Goal: Task Accomplishment & Management: Use online tool/utility

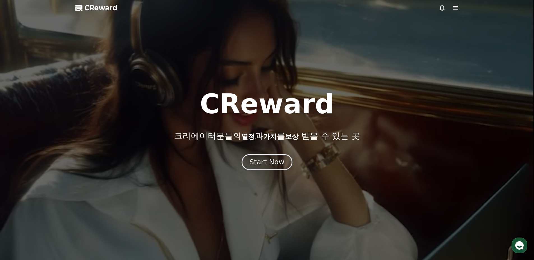
click at [263, 163] on div "Start Now" at bounding box center [266, 162] width 35 height 10
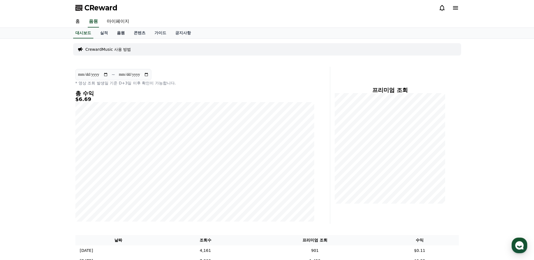
click at [121, 32] on link "음원" at bounding box center [120, 33] width 17 height 11
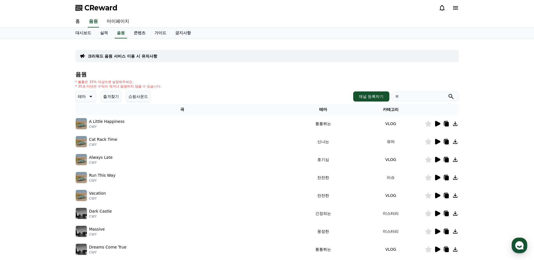
click at [438, 124] on icon at bounding box center [437, 124] width 5 height 6
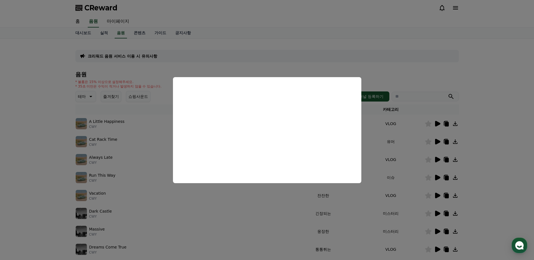
click at [373, 71] on button "close modal" at bounding box center [267, 130] width 534 height 260
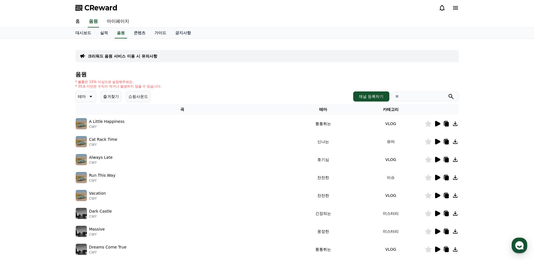
click at [446, 123] on icon at bounding box center [446, 124] width 4 height 4
